Goal: Task Accomplishment & Management: Manage account settings

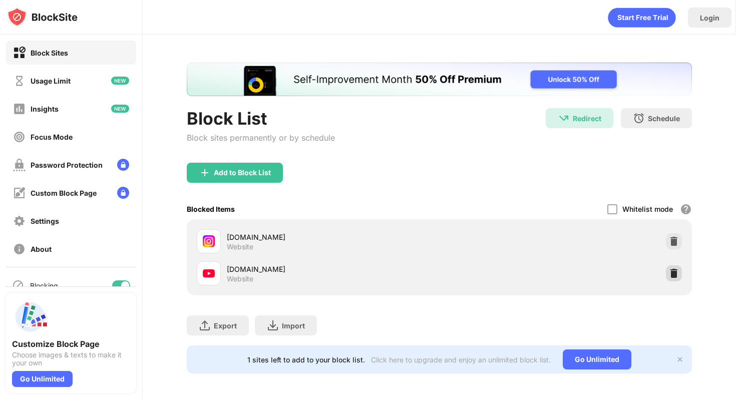
click at [677, 271] on img at bounding box center [674, 273] width 10 height 10
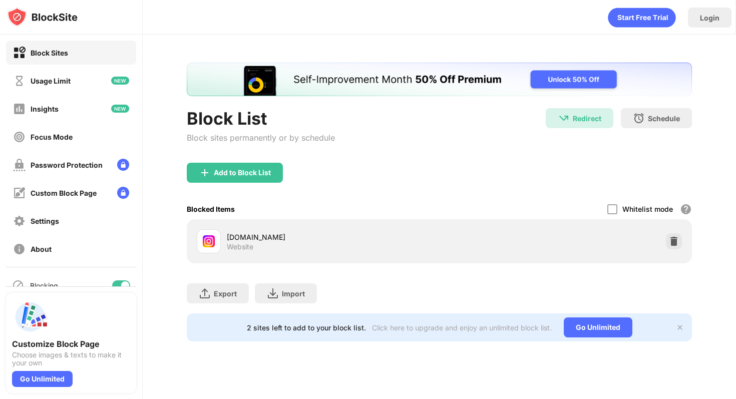
click at [662, 246] on div "[DOMAIN_NAME] Website" at bounding box center [439, 241] width 493 height 32
click at [667, 245] on div at bounding box center [674, 241] width 16 height 16
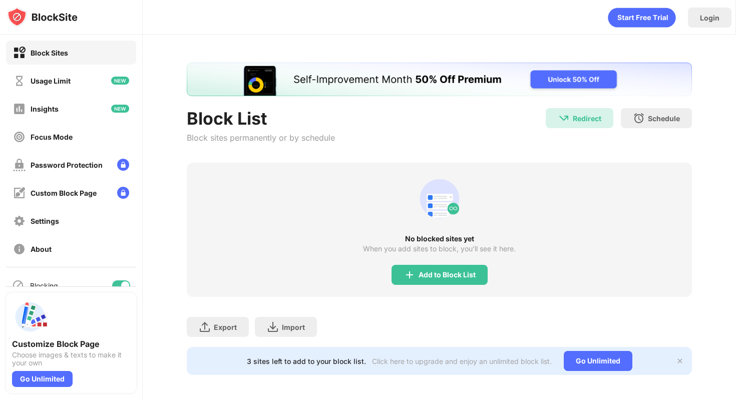
click at [448, 263] on div "No blocked sites yet When you add sites to block, you’ll see it here. Add to Bl…" at bounding box center [439, 230] width 505 height 134
click at [468, 268] on div "Add to Block List" at bounding box center [439, 275] width 96 height 20
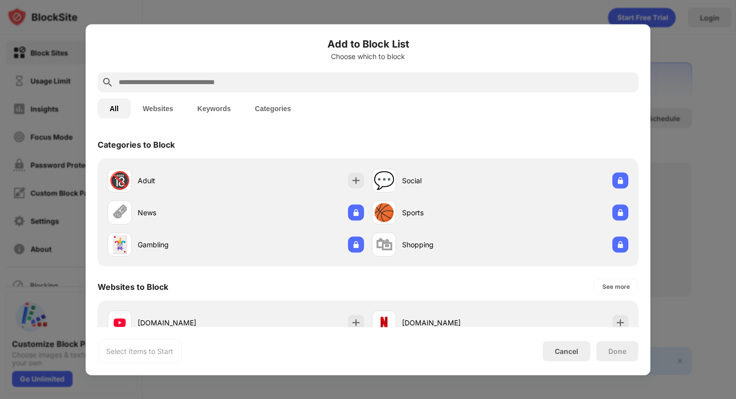
click at [333, 84] on input "text" at bounding box center [376, 82] width 517 height 12
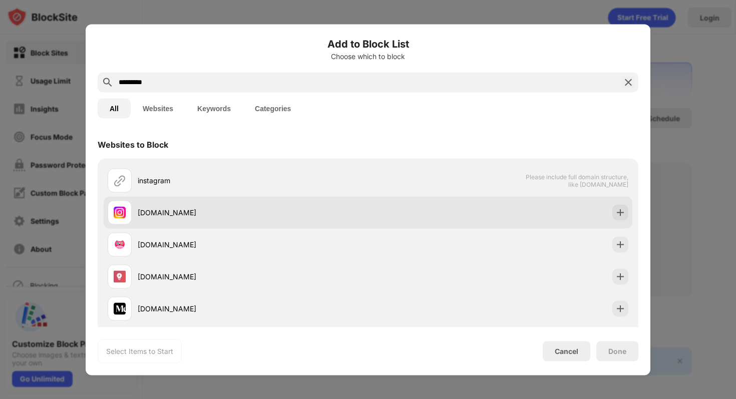
type input "*********"
click at [305, 202] on div "[DOMAIN_NAME]" at bounding box center [238, 212] width 260 height 24
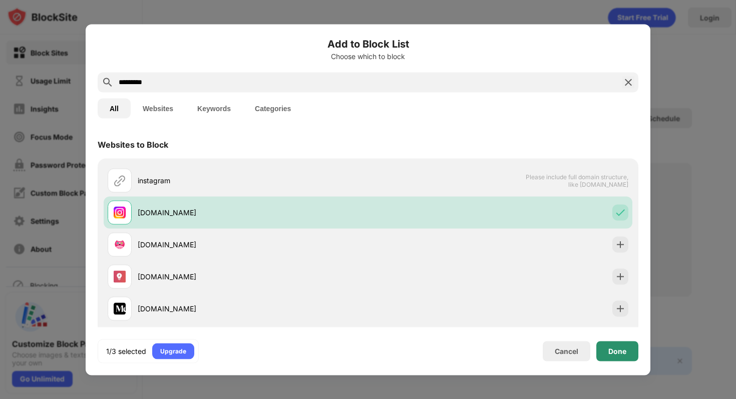
click at [634, 354] on div "Done" at bounding box center [617, 351] width 42 height 20
